Goal: Answer question/provide support

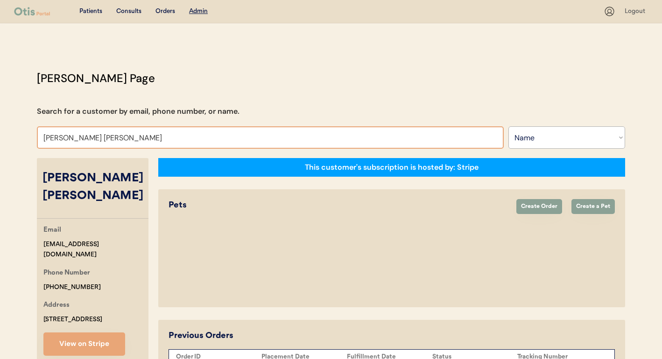
select select ""Name""
type input "e"
type input "[PERSON_NAME]"
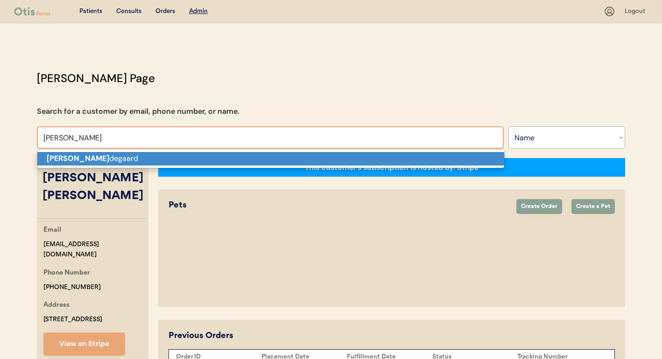
click at [146, 161] on p "[PERSON_NAME]" at bounding box center [270, 159] width 467 height 14
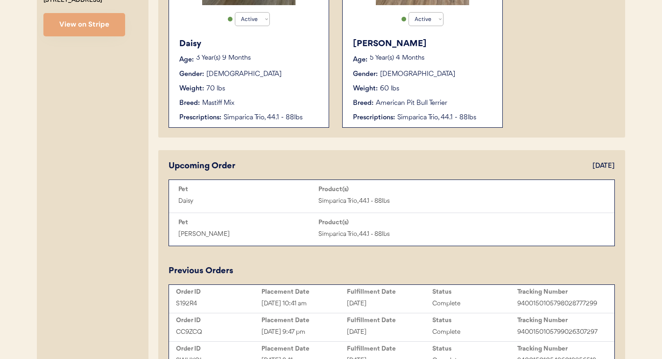
scroll to position [35, 0]
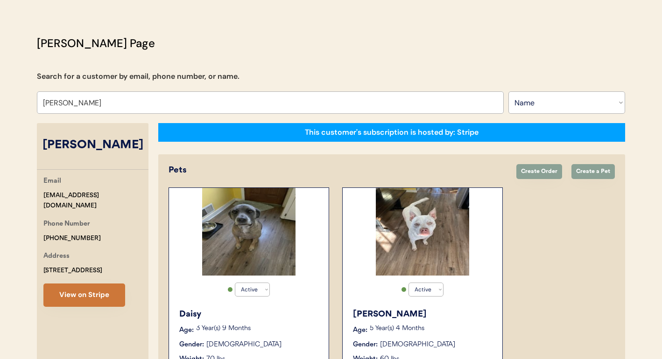
type input "[PERSON_NAME]"
click at [105, 289] on button "View on Stripe" at bounding box center [84, 295] width 82 height 23
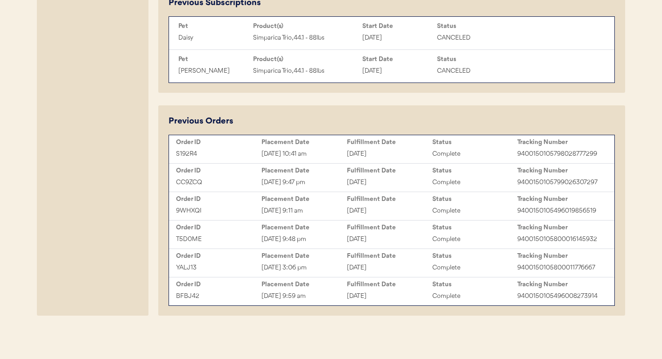
scroll to position [177, 0]
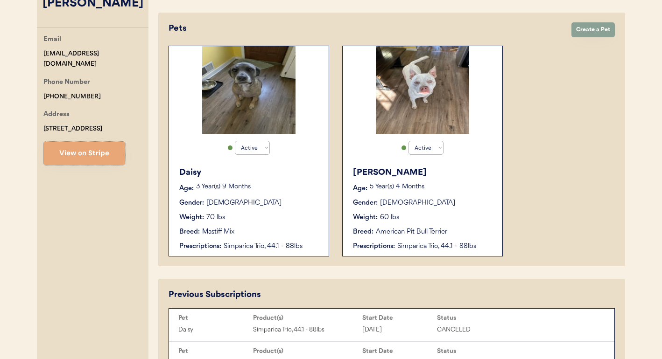
click at [256, 243] on div "Simparica Trio, 44.1 - 88lbs" at bounding box center [272, 247] width 96 height 10
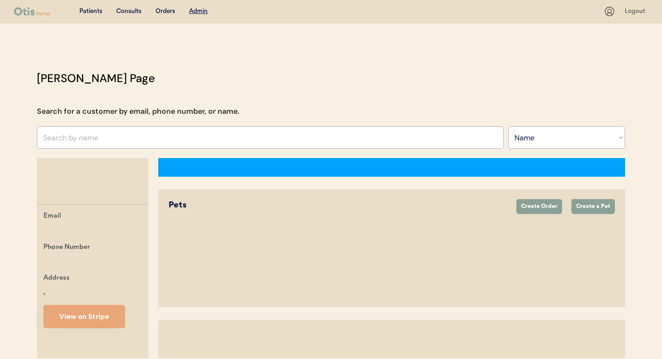
select select ""Name""
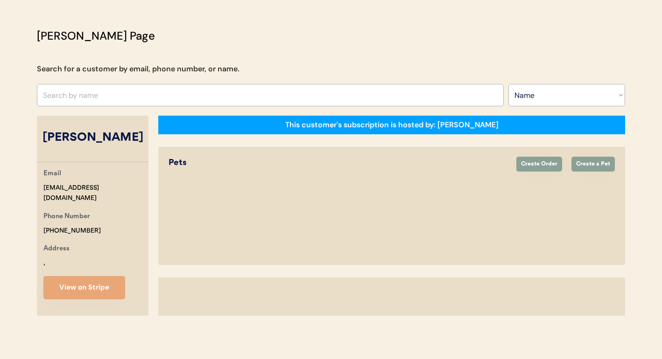
select select "true"
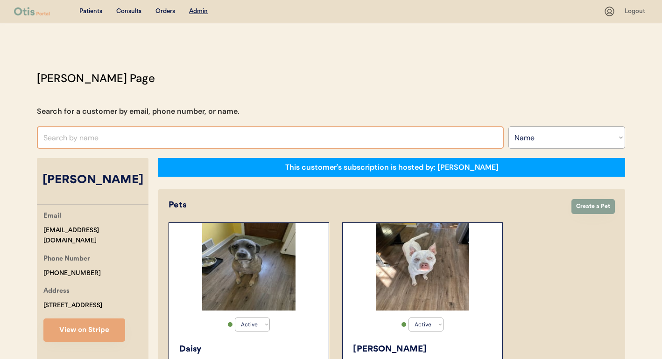
click at [256, 135] on input "text" at bounding box center [270, 137] width 467 height 22
type input "hannah w"
type input "hannah whitaker"
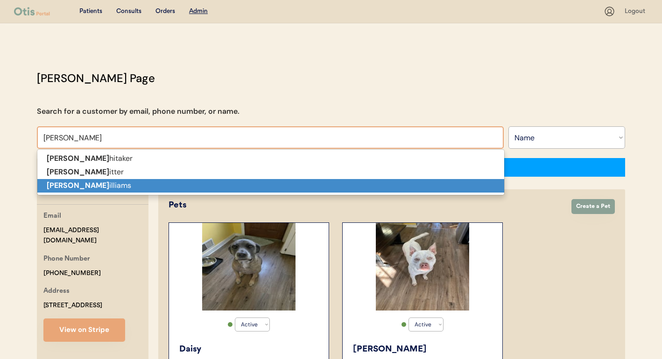
click at [251, 182] on p "Hannah w illiams" at bounding box center [270, 186] width 467 height 14
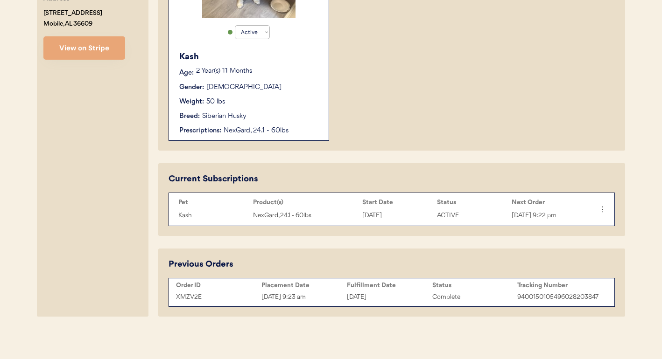
scroll to position [294, 0]
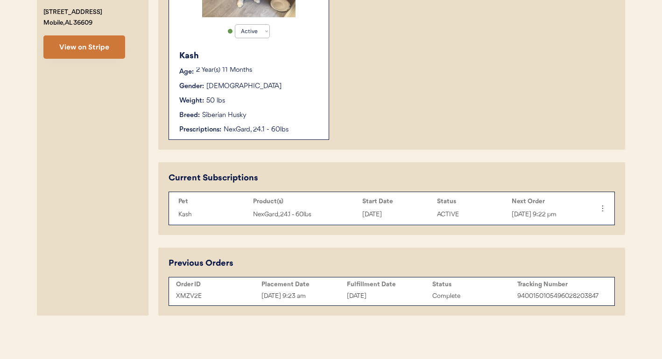
type input "Hannah williams"
click at [97, 49] on button "View on Stripe" at bounding box center [84, 46] width 82 height 23
